Goal: Register for event/course

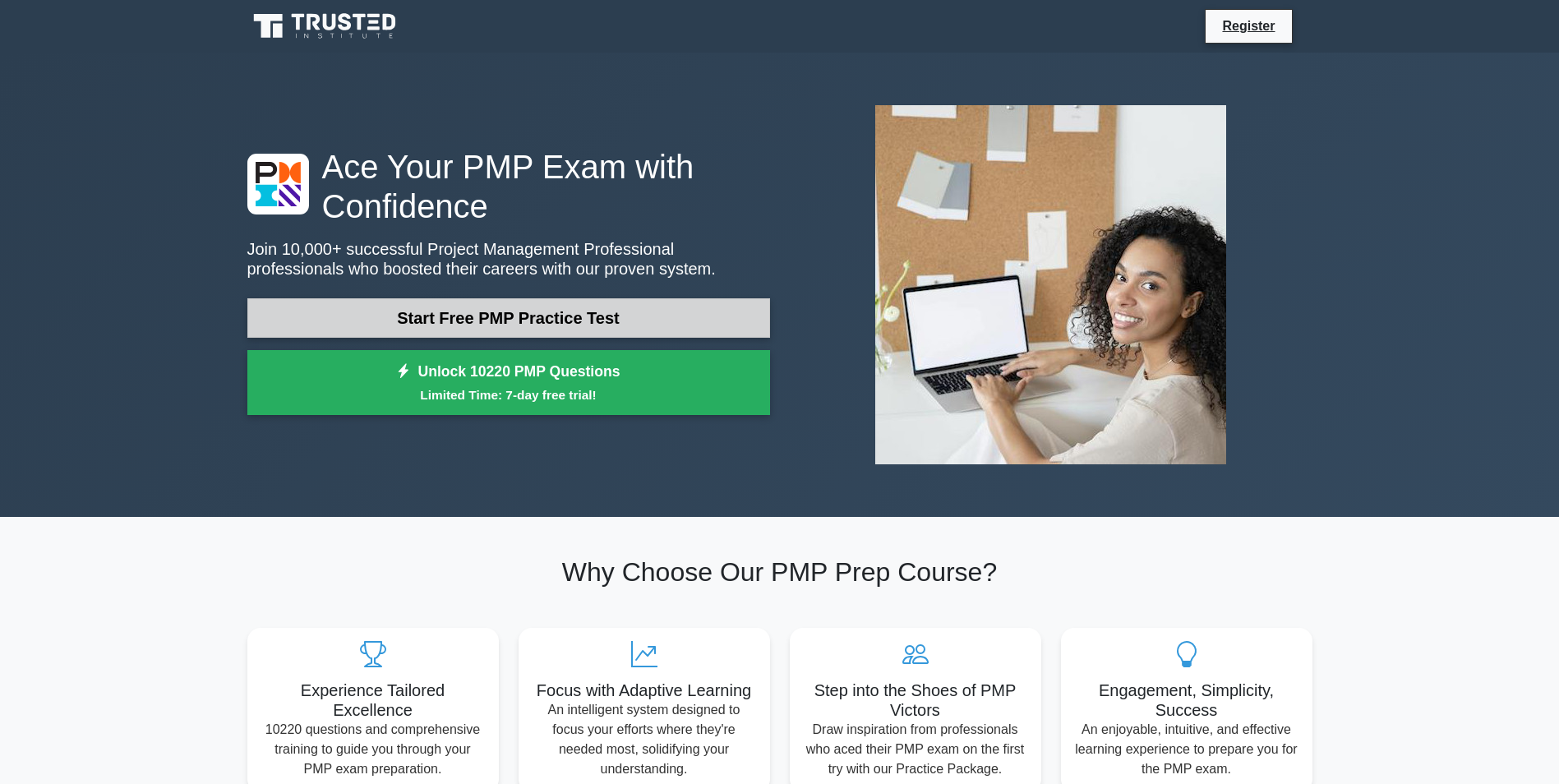
click at [535, 315] on link "Start Free PMP Practice Test" at bounding box center [509, 318] width 523 height 40
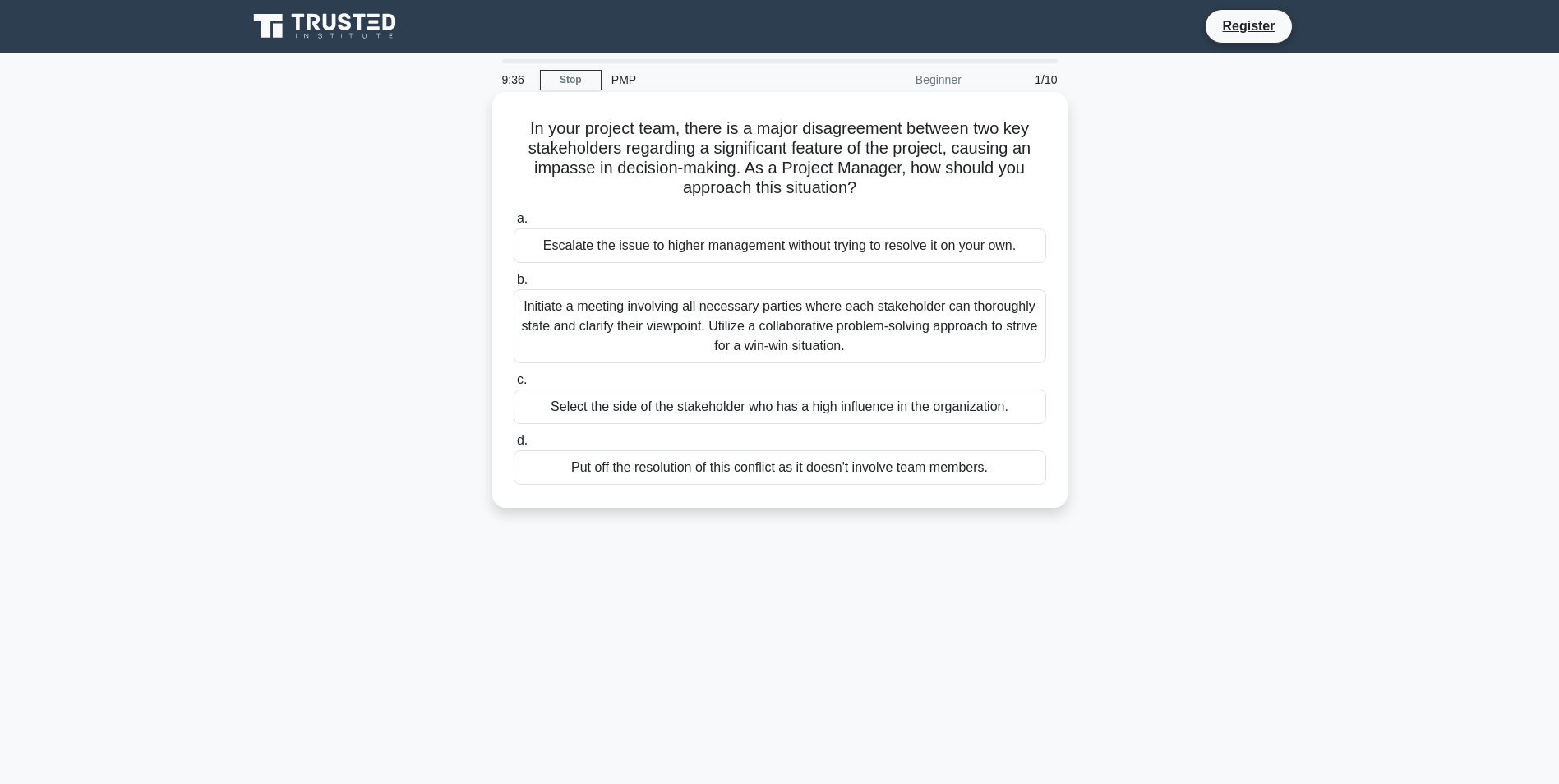
click at [593, 322] on div "Initiate a meeting involving all necessary parties where each stakeholder can t…" at bounding box center [780, 326] width 533 height 74
click at [514, 285] on input "b. Initiate a meeting involving all necessary parties where each stakeholder ca…" at bounding box center [514, 280] width 0 height 11
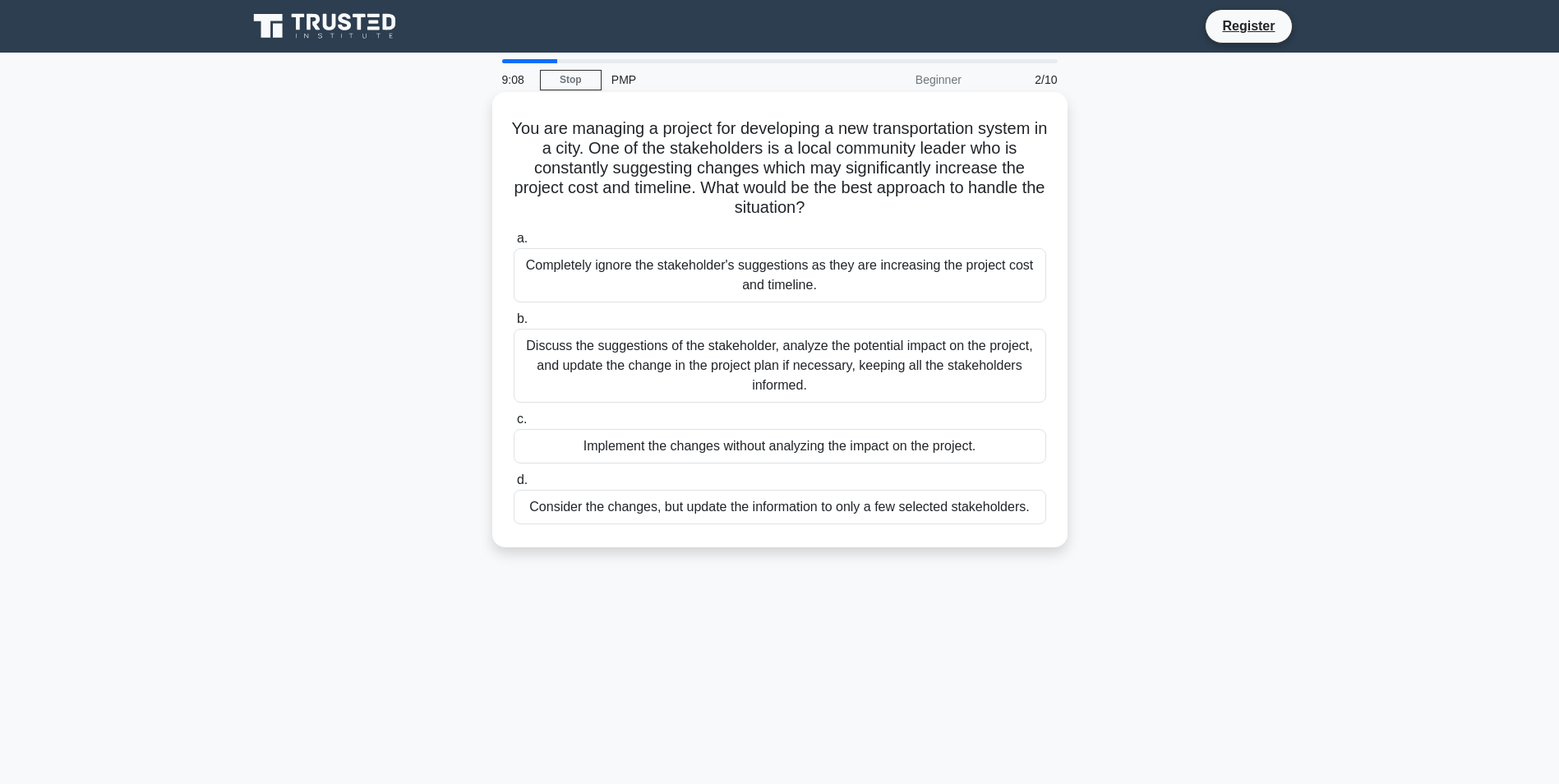
click at [589, 351] on div "Discuss the suggestions of the stakeholder, analyze the potential impact on the…" at bounding box center [780, 366] width 533 height 74
click at [514, 324] on input "b. Discuss the suggestions of the stakeholder, analyze the potential impact on …" at bounding box center [514, 320] width 0 height 11
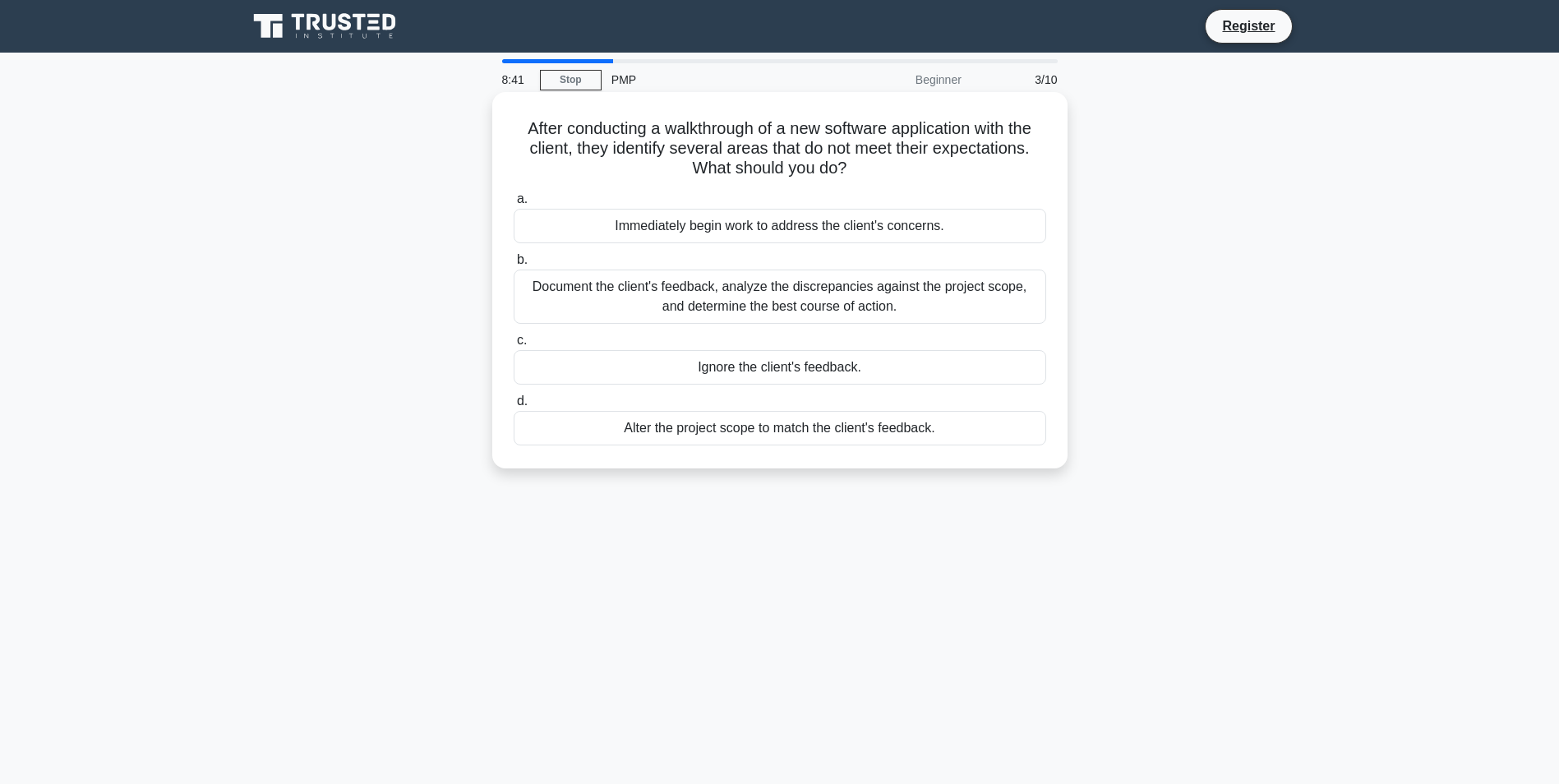
click at [627, 294] on div "Document the client's feedback, analyze the discrepancies against the project s…" at bounding box center [780, 297] width 533 height 54
click at [514, 266] on input "b. Document the client's feedback, analyze the discrepancies against the projec…" at bounding box center [514, 260] width 0 height 11
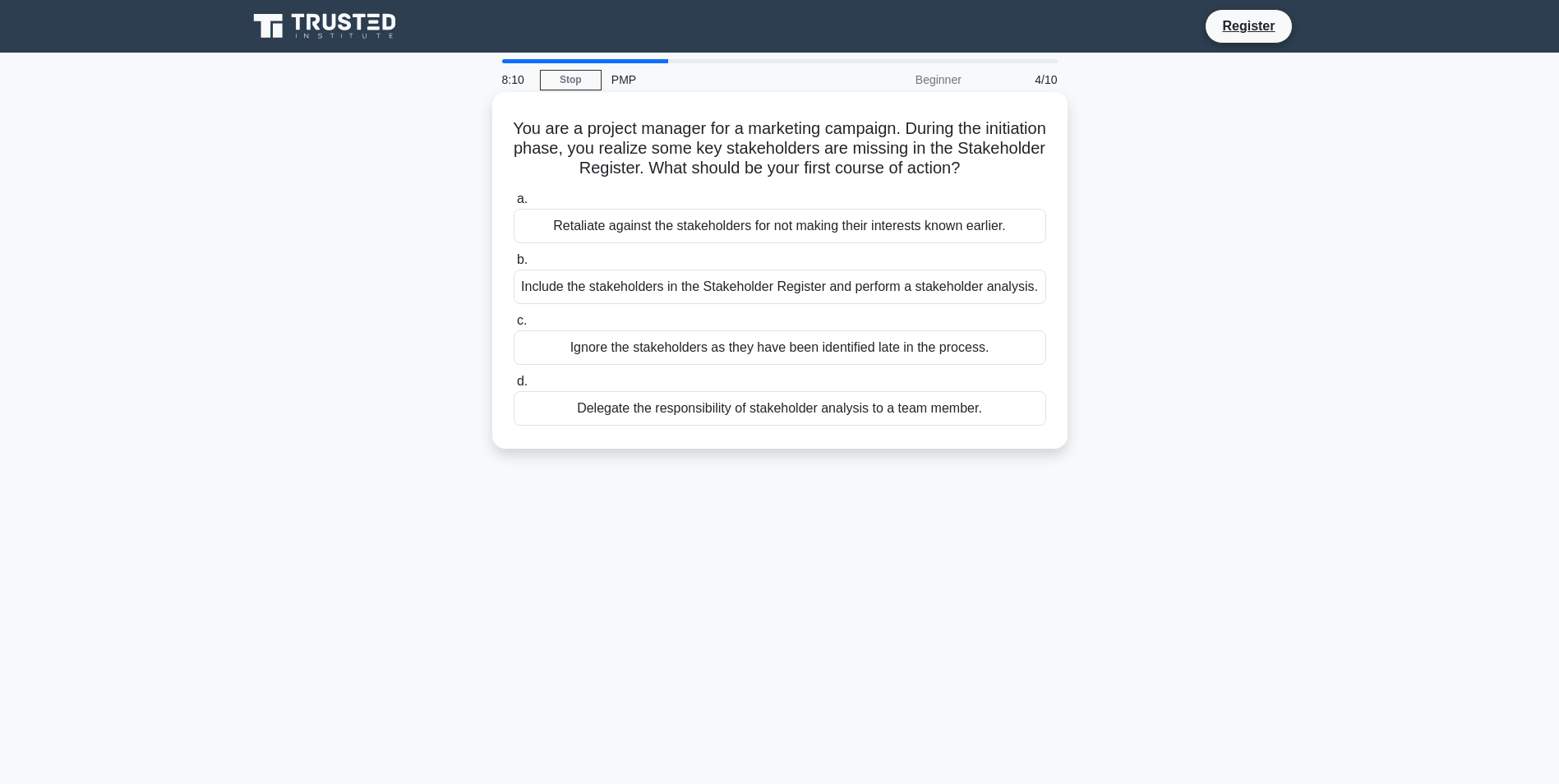
click at [677, 286] on div "Include the stakeholders in the Stakeholder Register and perform a stakeholder …" at bounding box center [780, 287] width 533 height 34
click at [514, 266] on input "b. Include the stakeholders in the Stakeholder Register and perform a stakehold…" at bounding box center [514, 260] width 0 height 11
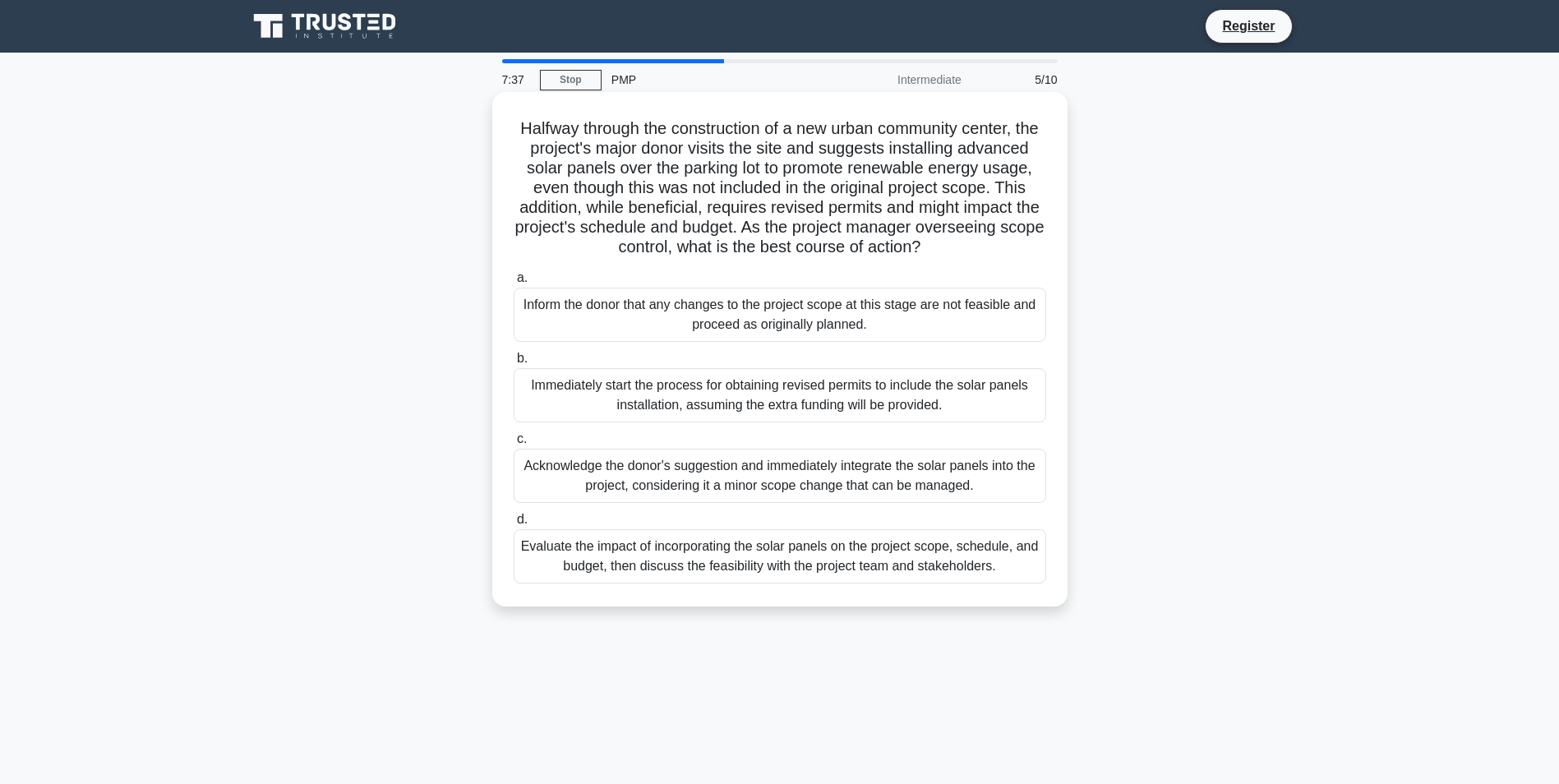
click at [608, 571] on div "Evaluate the impact of incorporating the solar panels on the project scope, sch…" at bounding box center [780, 556] width 533 height 54
click at [514, 526] on input "d. Evaluate the impact of incorporating the solar panels on the project scope, …" at bounding box center [514, 520] width 0 height 11
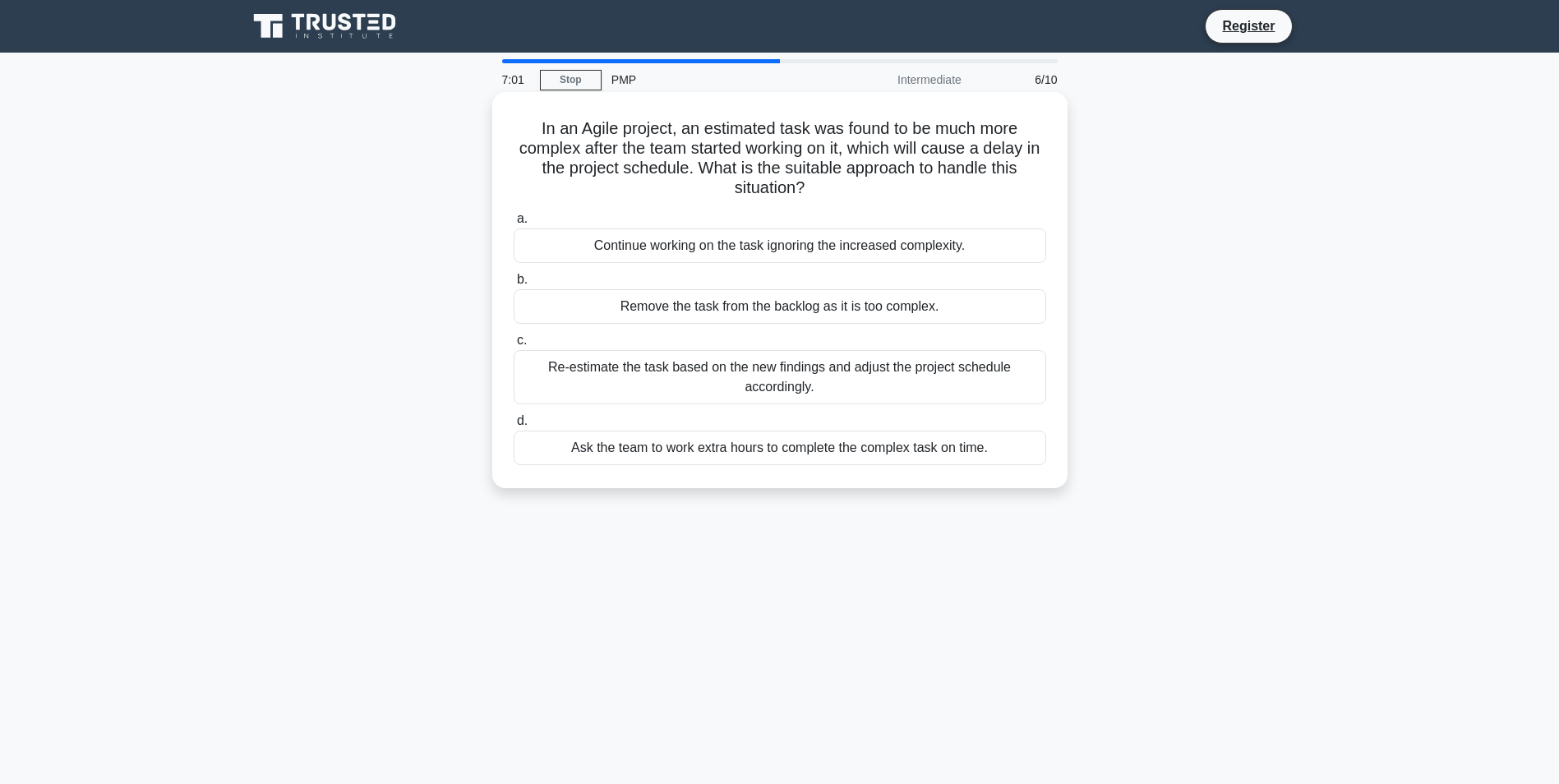
click at [821, 389] on div "Re-estimate the task based on the new findings and adjust the project schedule …" at bounding box center [780, 378] width 533 height 54
click at [514, 346] on input "c. Re-estimate the task based on the new findings and adjust the project schedu…" at bounding box center [514, 341] width 0 height 11
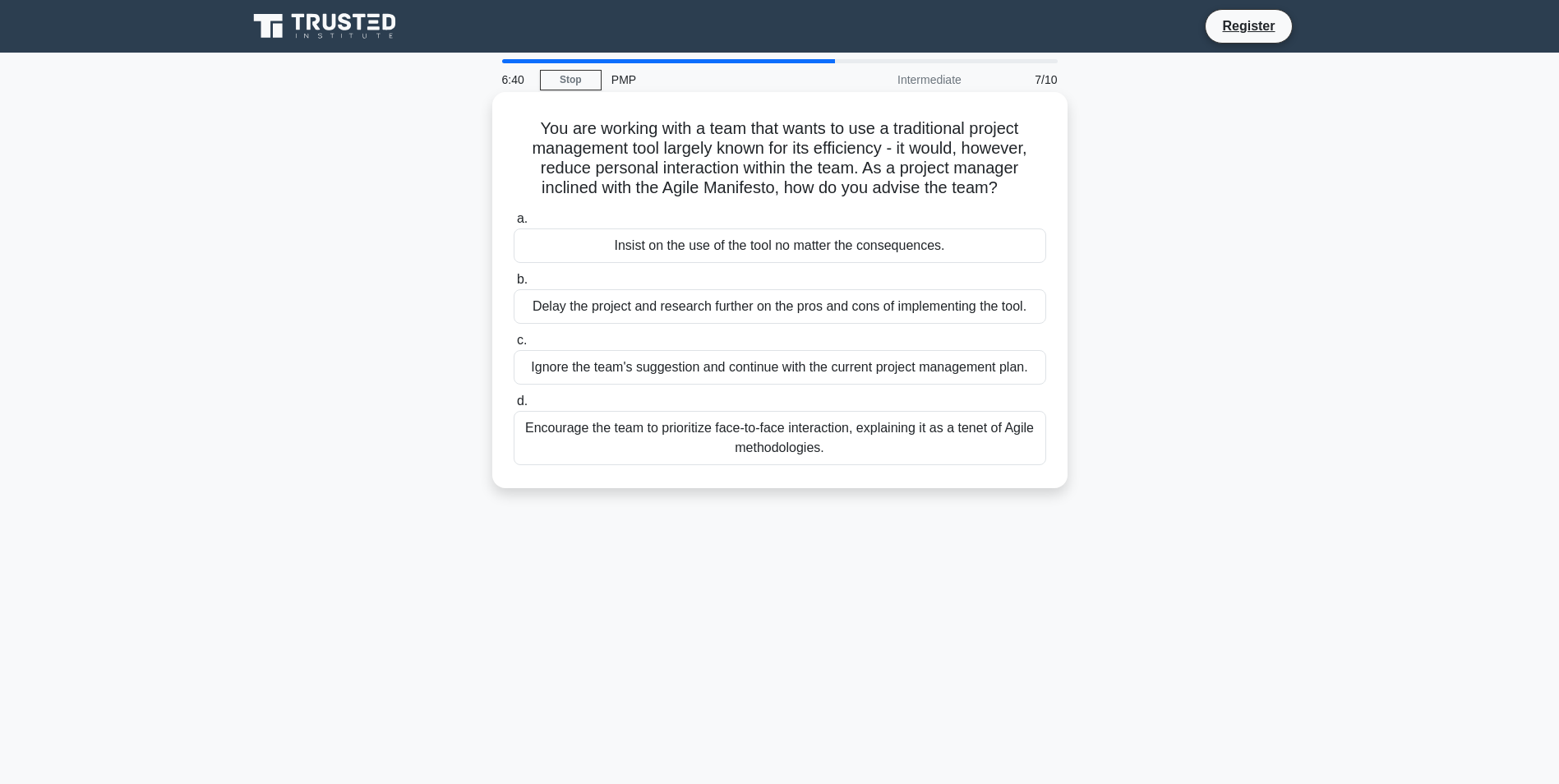
click at [565, 435] on div "Encourage the team to prioritize face-to-face interaction, explaining it as a t…" at bounding box center [780, 438] width 533 height 54
click at [514, 407] on input "d. Encourage the team to prioritize face-to-face interaction, explaining it as …" at bounding box center [514, 402] width 0 height 11
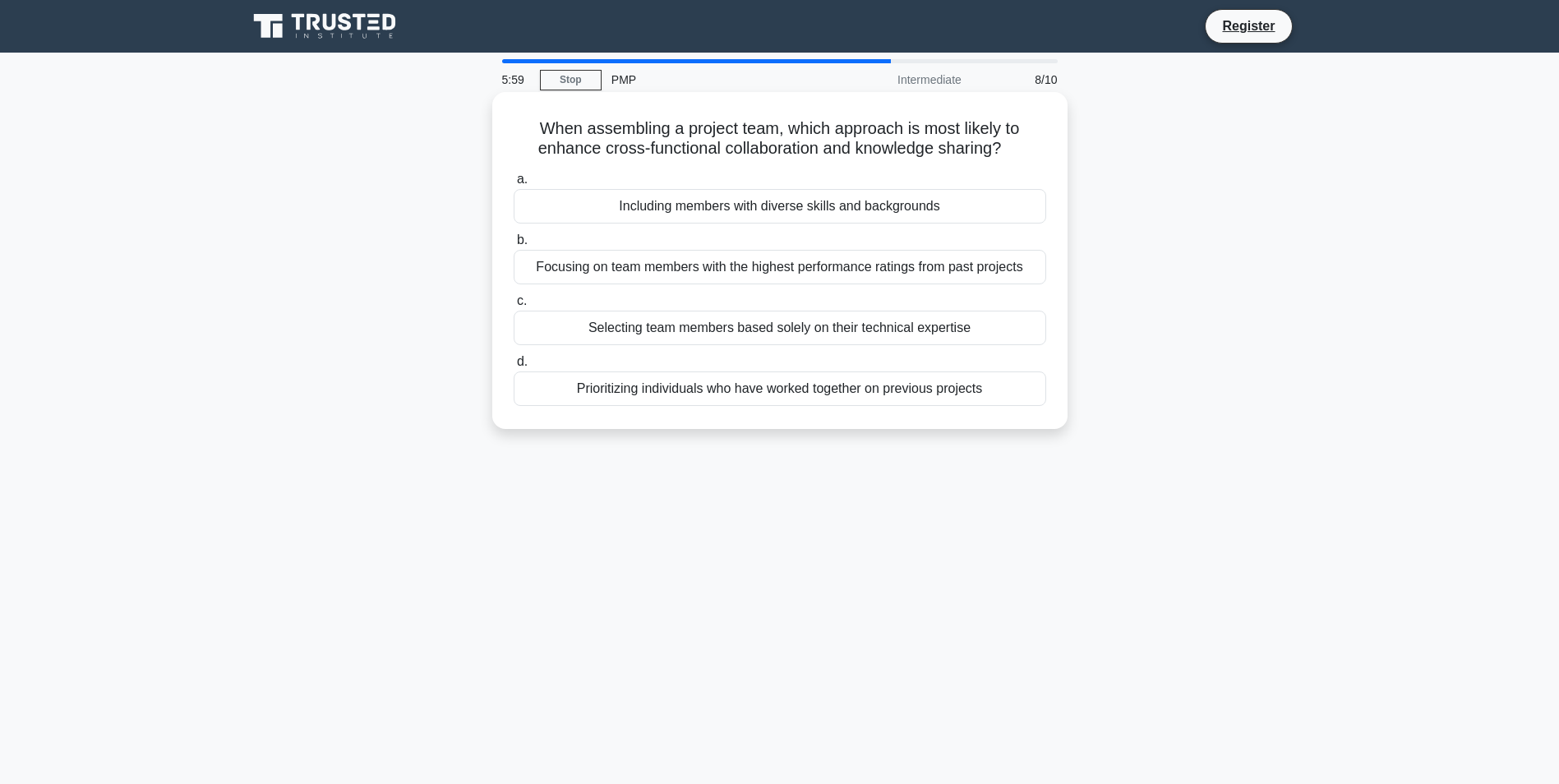
click at [873, 205] on div "Including members with diverse skills and backgrounds" at bounding box center [780, 206] width 533 height 34
click at [514, 185] on input "a. Including members with diverse skills and backgrounds" at bounding box center [514, 180] width 0 height 11
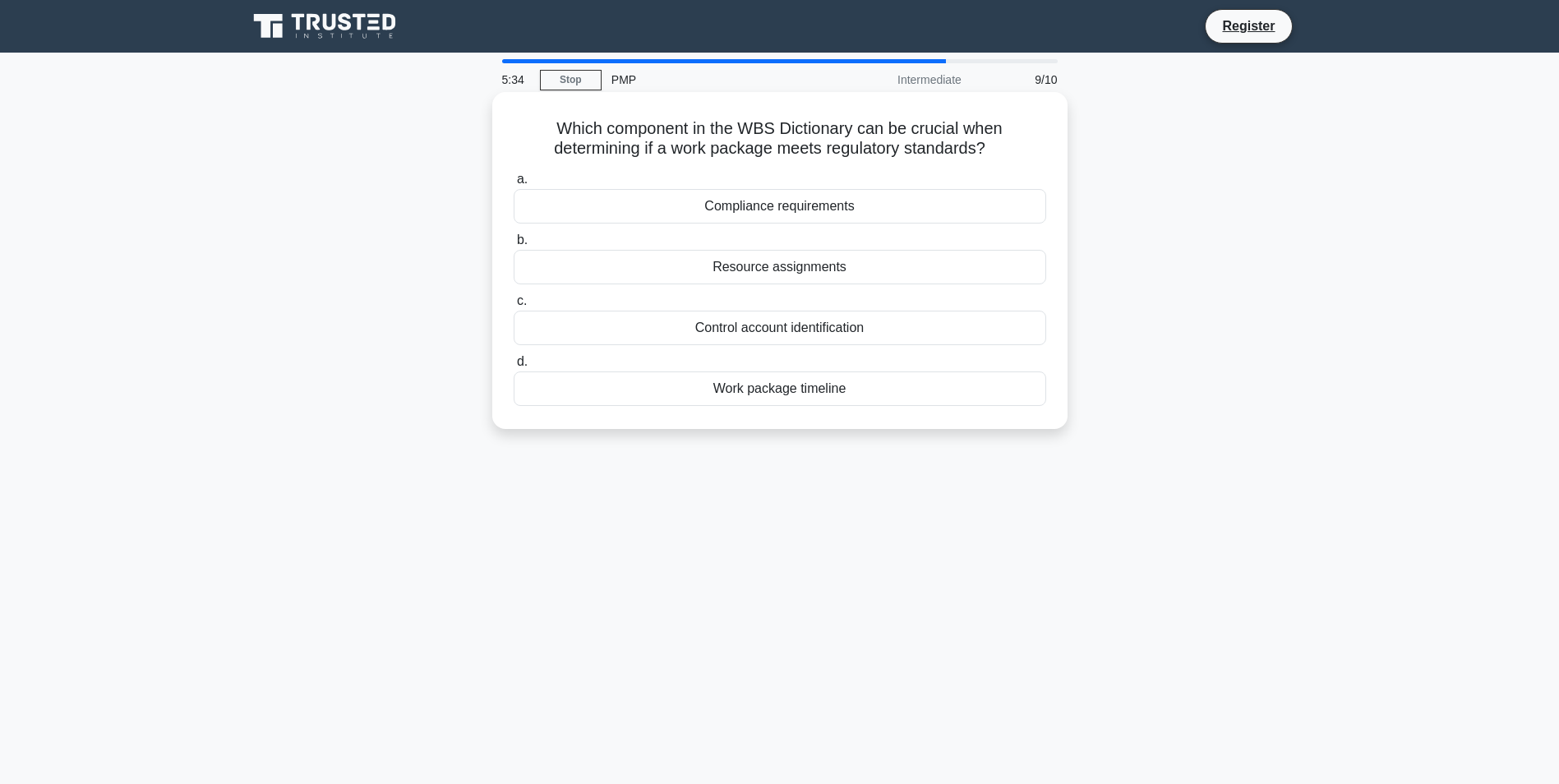
click at [601, 205] on div "Compliance requirements" at bounding box center [780, 206] width 533 height 34
click at [514, 185] on input "a. Compliance requirements" at bounding box center [514, 180] width 0 height 11
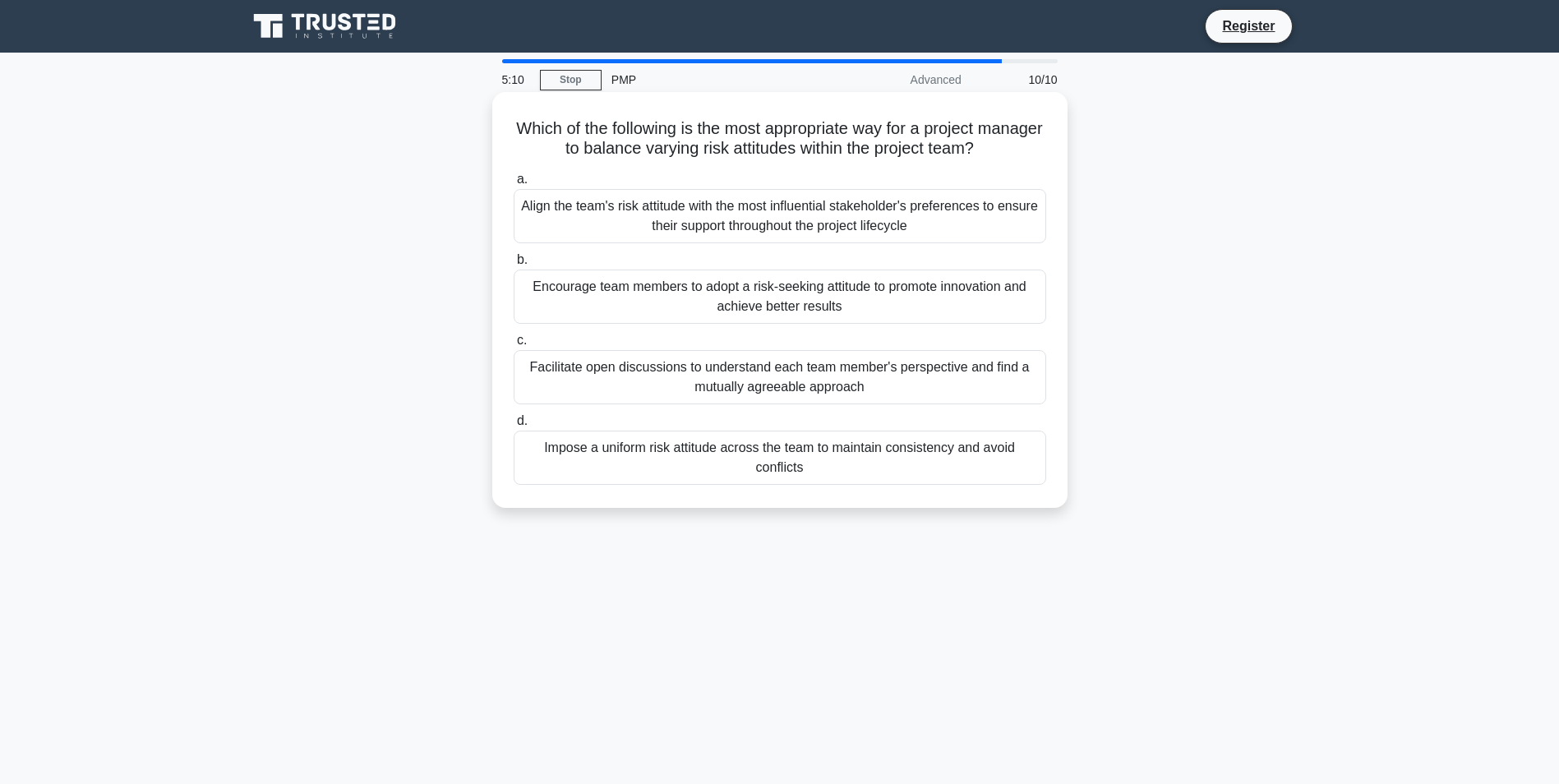
click at [731, 379] on div "Facilitate open discussions to understand each team member's perspective and fi…" at bounding box center [780, 378] width 533 height 54
click at [514, 346] on input "c. Facilitate open discussions to understand each team member's perspective and…" at bounding box center [514, 341] width 0 height 11
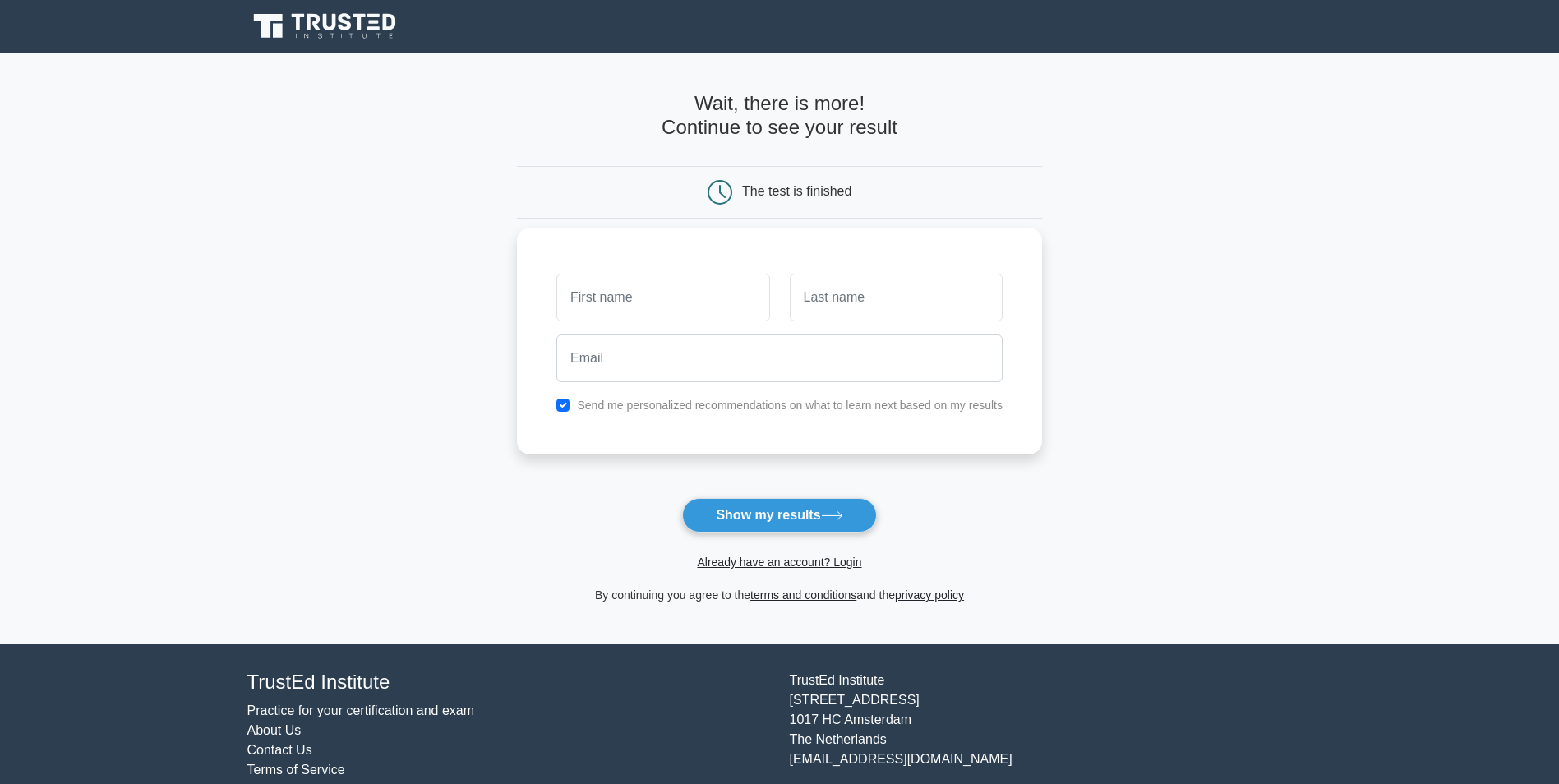
click at [707, 312] on input "text" at bounding box center [663, 297] width 213 height 48
type input "Shane"
click at [849, 297] on input "text" at bounding box center [897, 297] width 213 height 48
type input "Flickinger"
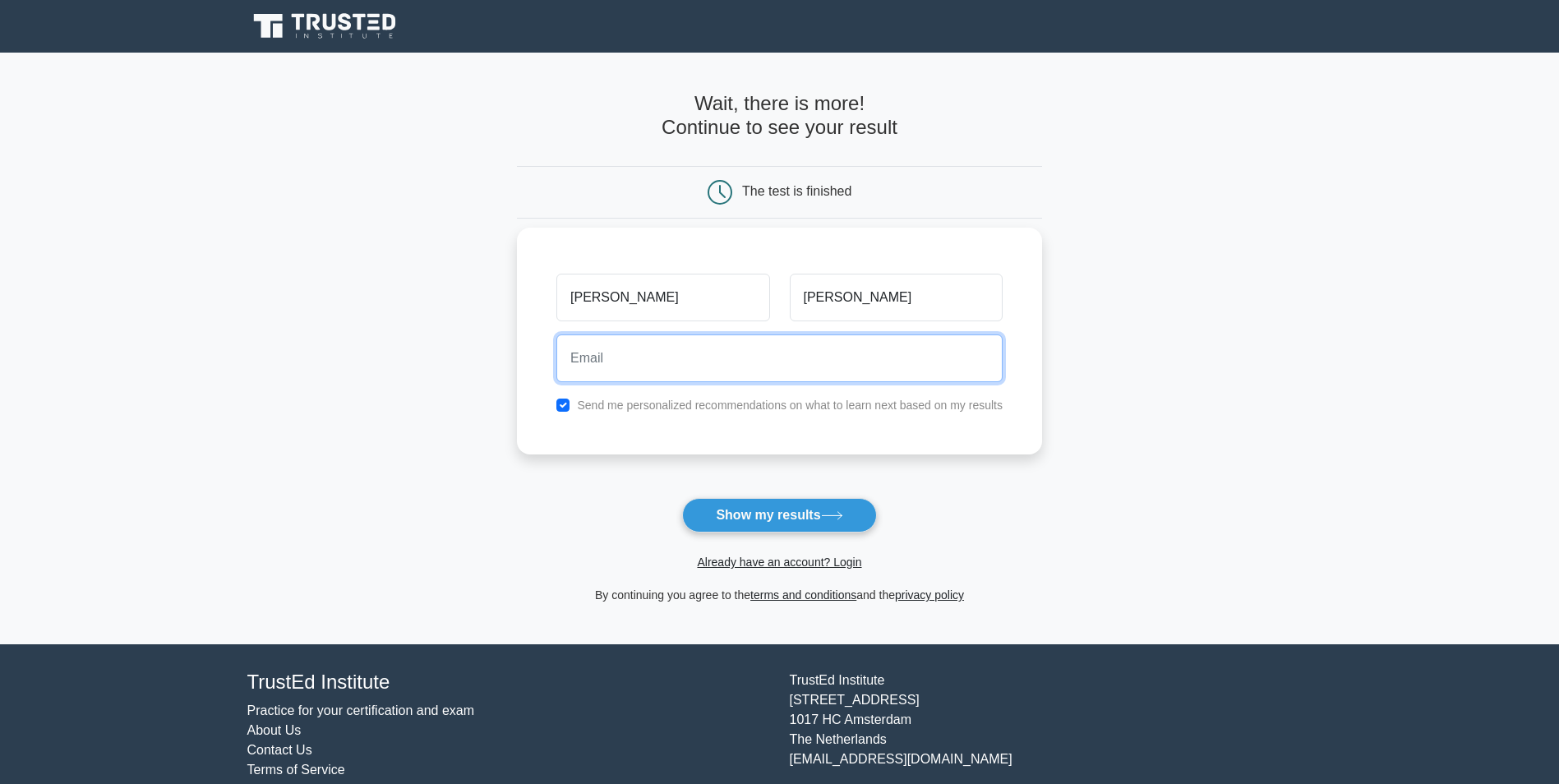
click at [761, 365] on input "email" at bounding box center [780, 358] width 446 height 48
type input "shane.flickinger@archkey.com"
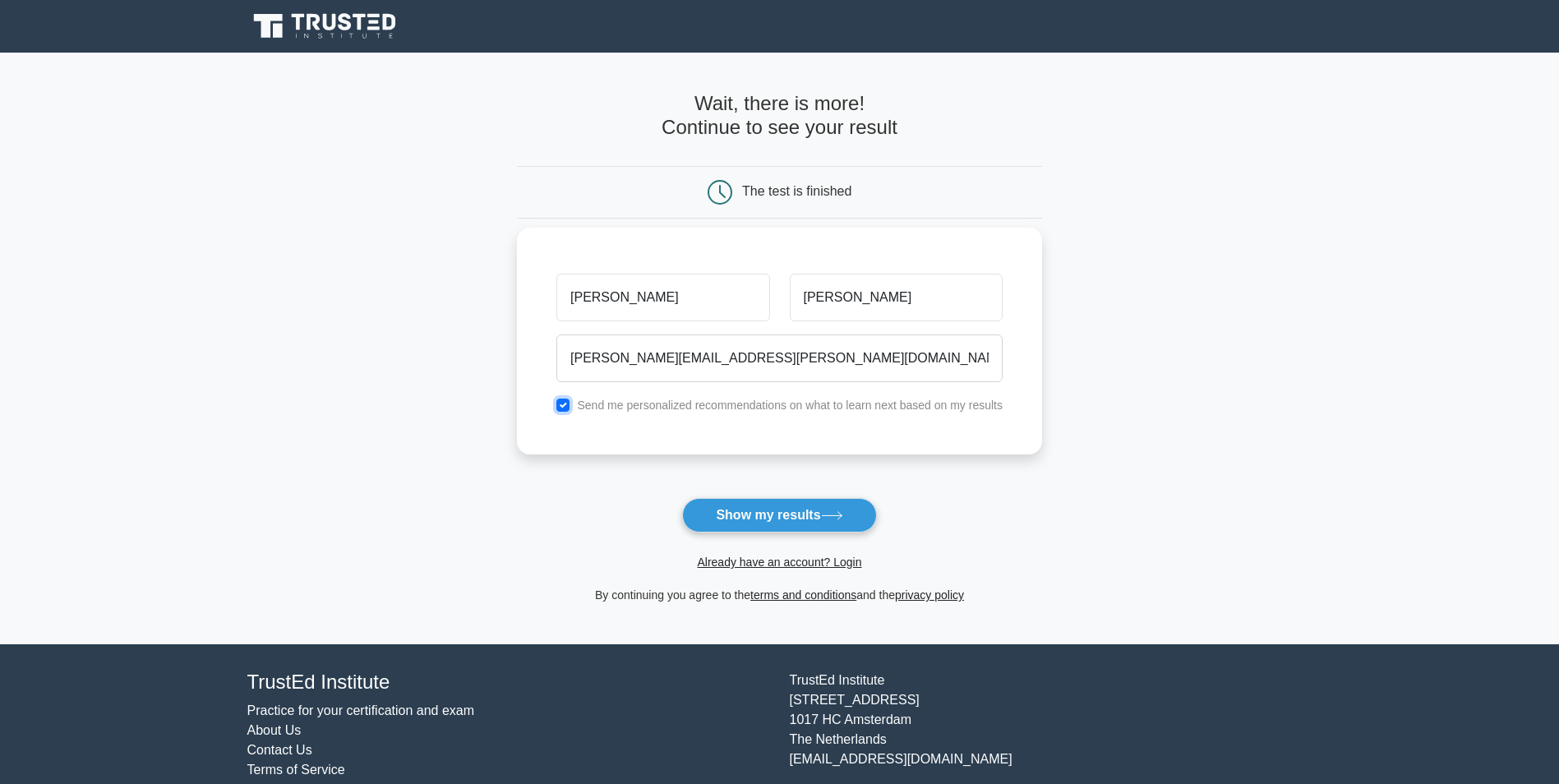
click at [569, 408] on input "checkbox" at bounding box center [563, 405] width 14 height 14
checkbox input "false"
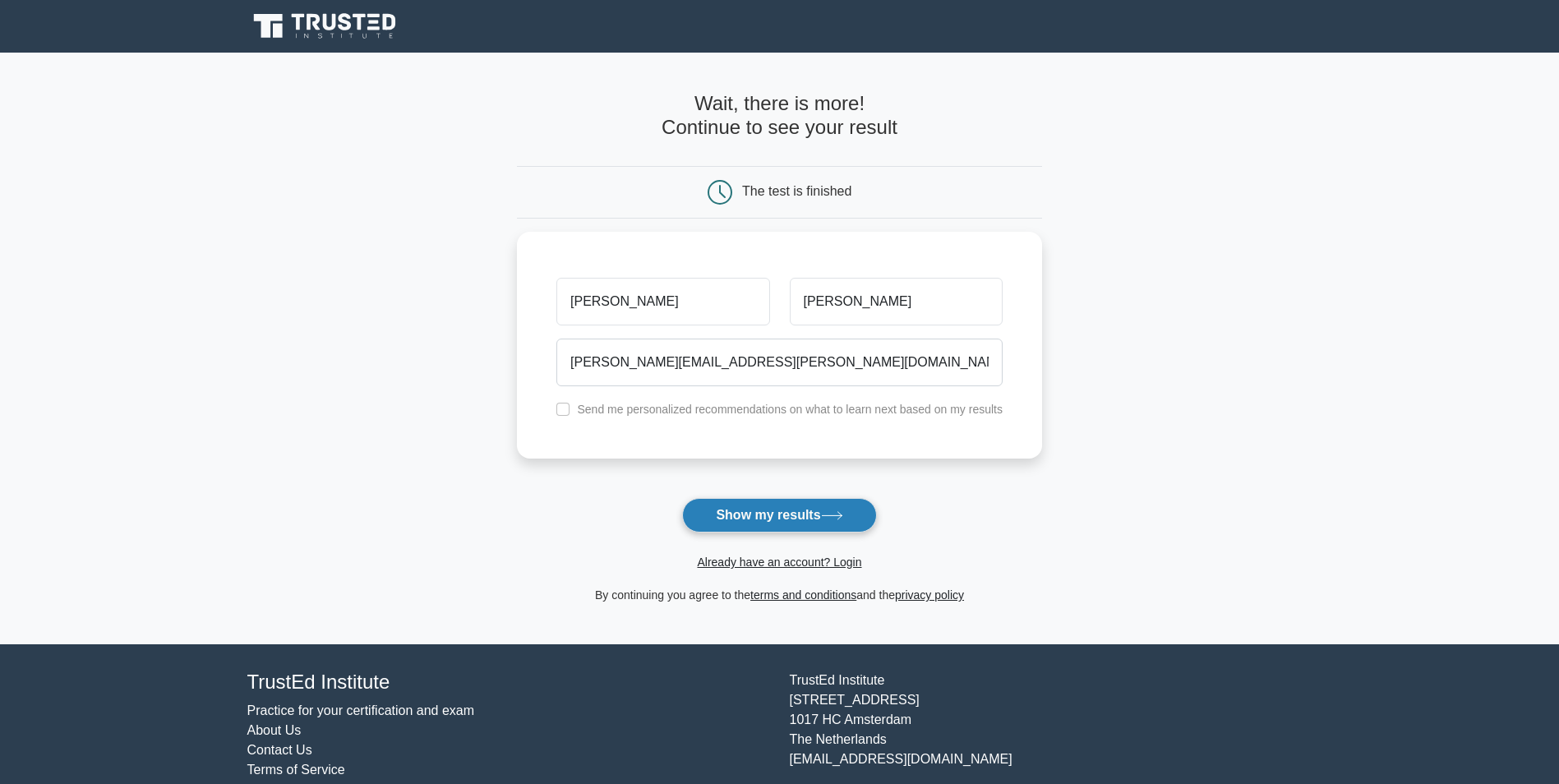
click at [804, 526] on button "Show my results" at bounding box center [779, 516] width 194 height 34
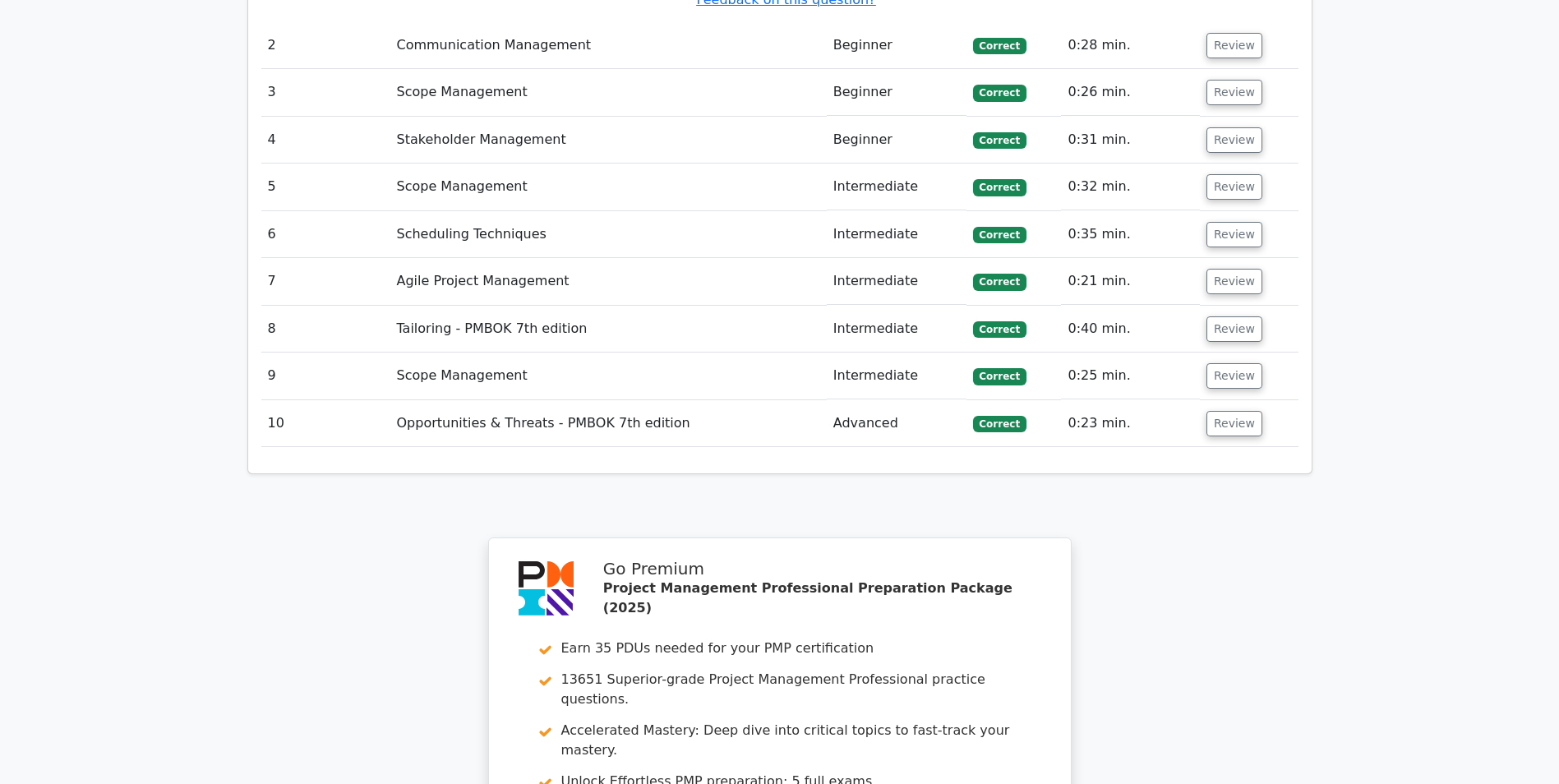
scroll to position [2219, 0]
